Goal: Task Accomplishment & Management: Complete application form

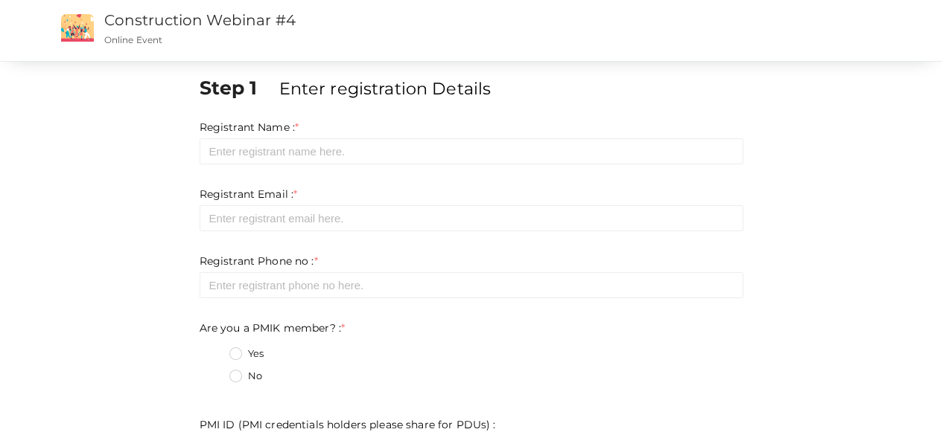
click at [575, 254] on div "Registrant Phone no : * Required. Invalid email Invalid phone number Invalid Fo…" at bounding box center [470, 276] width 543 height 45
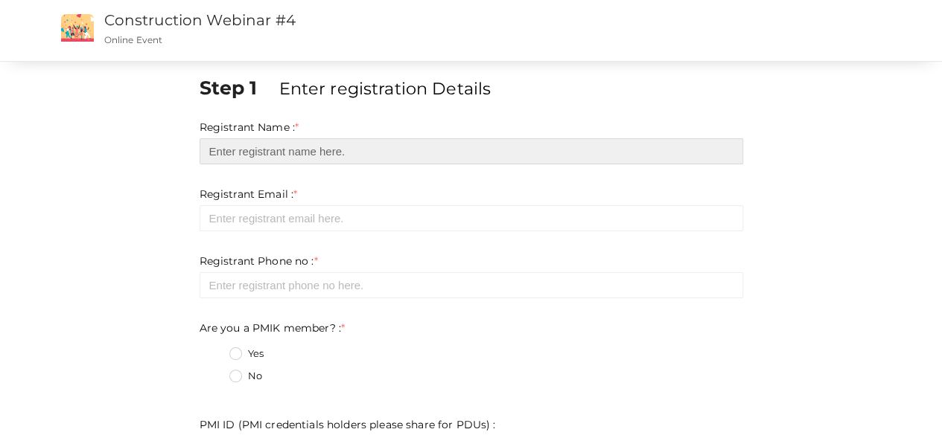
click at [280, 153] on input "text" at bounding box center [470, 151] width 543 height 26
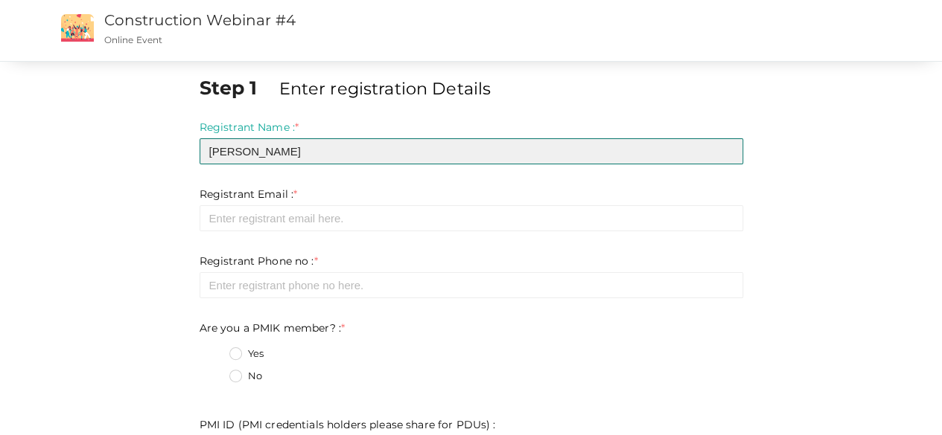
type input "Jatin Jani"
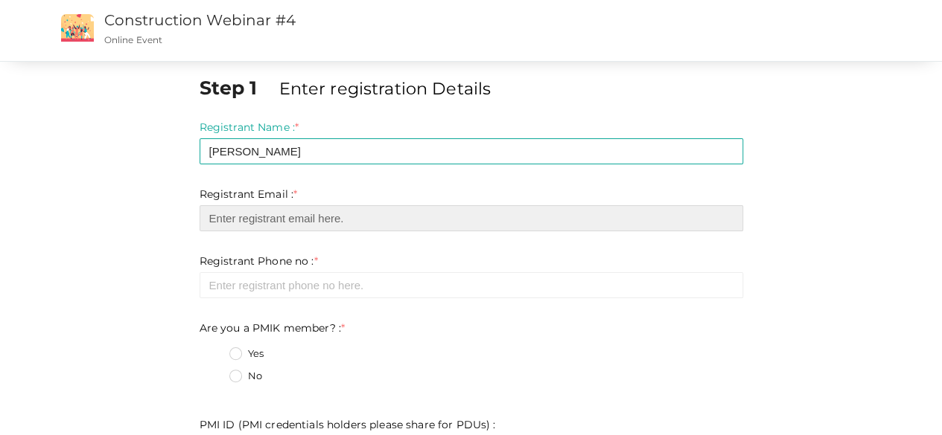
click at [277, 217] on input "email" at bounding box center [470, 218] width 543 height 26
type input "jani.jatin@gmail.com"
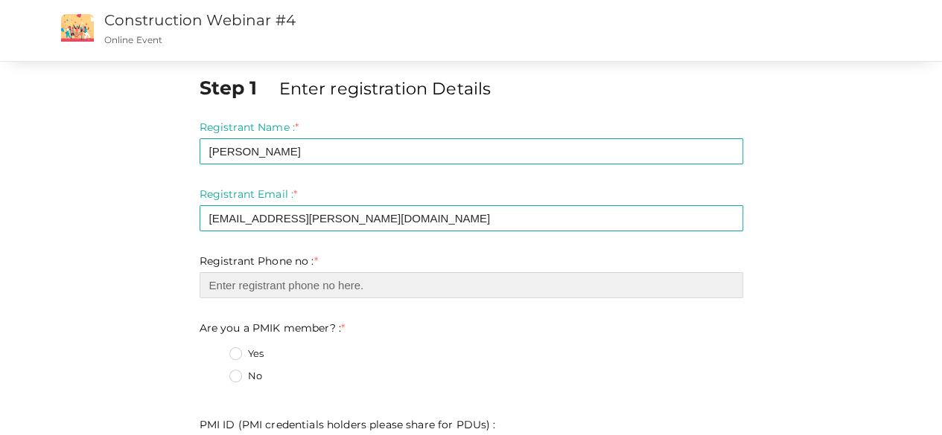
click at [278, 285] on input "number" at bounding box center [470, 285] width 543 height 26
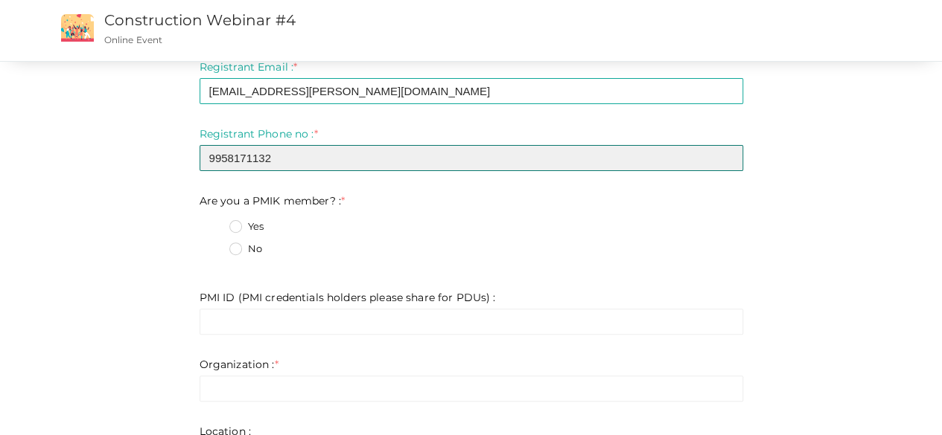
scroll to position [128, 0]
type input "9958171132"
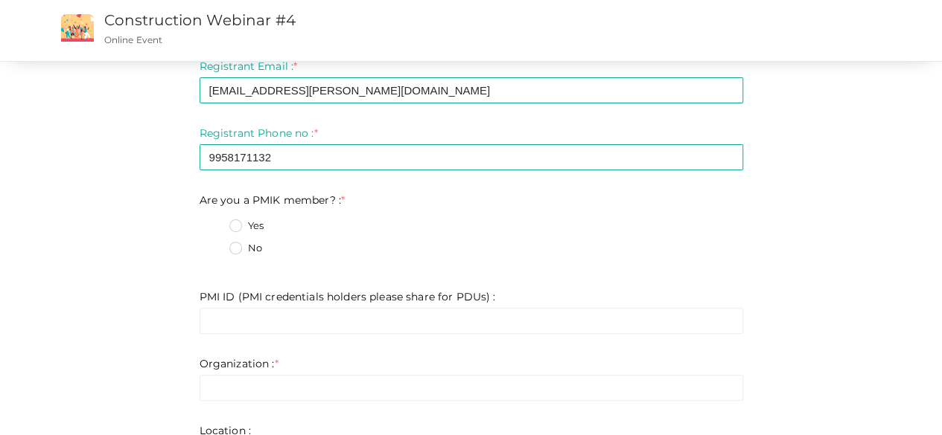
click at [237, 250] on label "No" at bounding box center [245, 248] width 33 height 15
click at [214, 244] on member\?\+1 "No" at bounding box center [214, 244] width 0 height 0
